Goal: Use online tool/utility

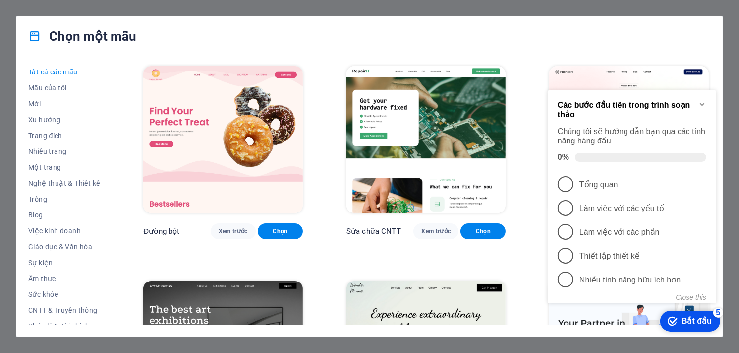
click at [726, 135] on div "Chọn một mẫu Tất cả các mẫu Mẫu của tôi Mới Xu hướng Trang đích Nhiều trang Một…" at bounding box center [369, 176] width 739 height 353
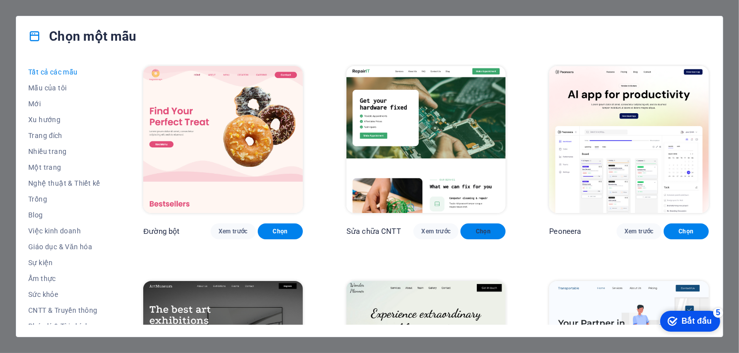
click at [476, 229] on font "Chọn" at bounding box center [483, 231] width 15 height 7
